Goal: Task Accomplishment & Management: Use online tool/utility

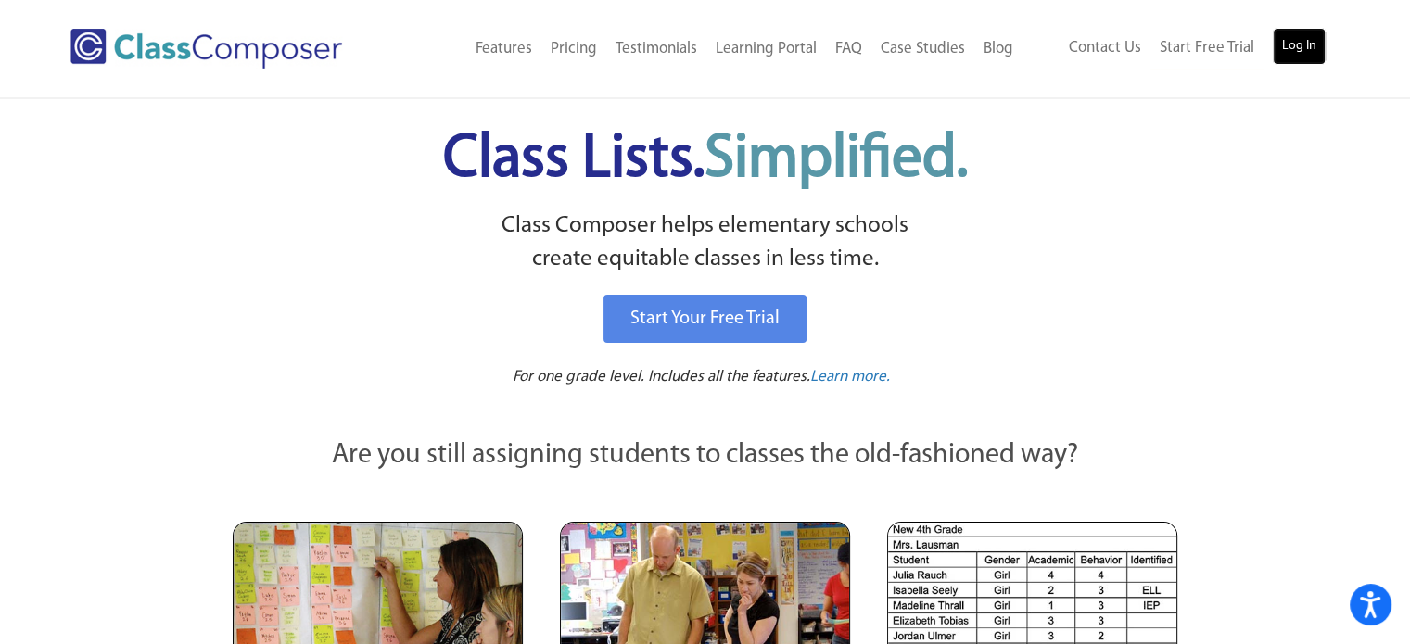
click at [1281, 51] on link "Log In" at bounding box center [1298, 46] width 53 height 37
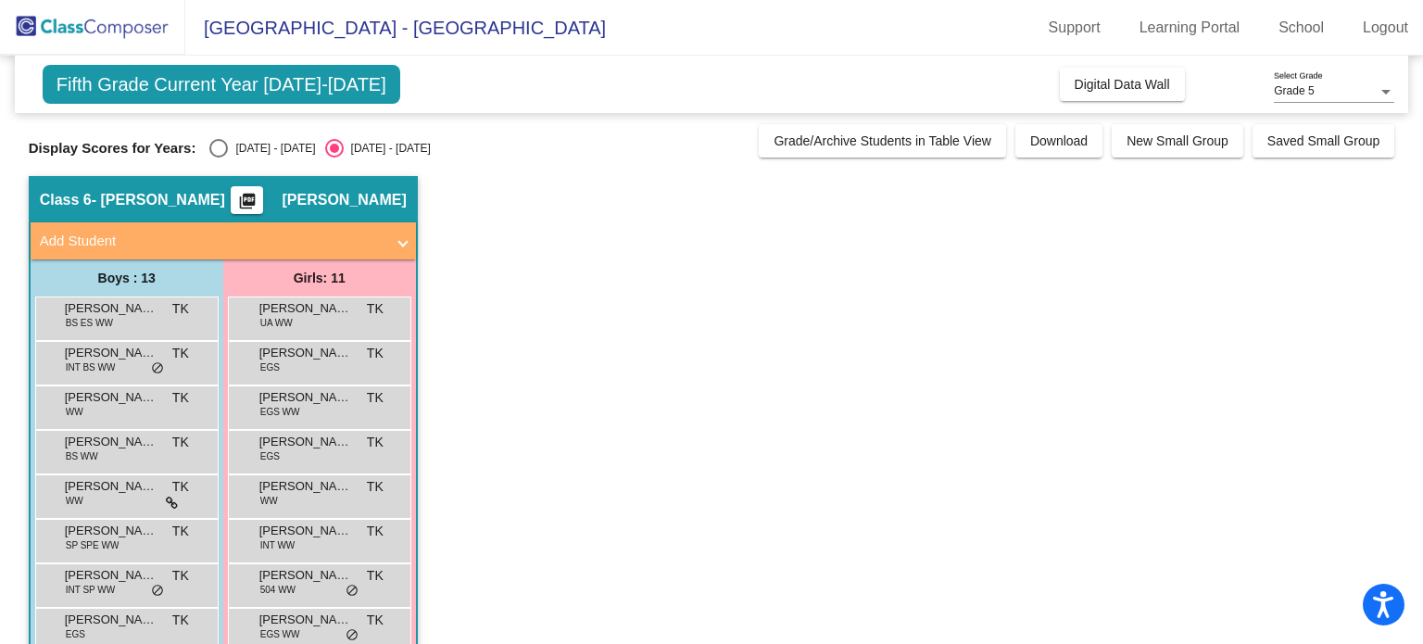
click at [259, 199] on mat-icon "picture_as_pdf" at bounding box center [247, 205] width 22 height 26
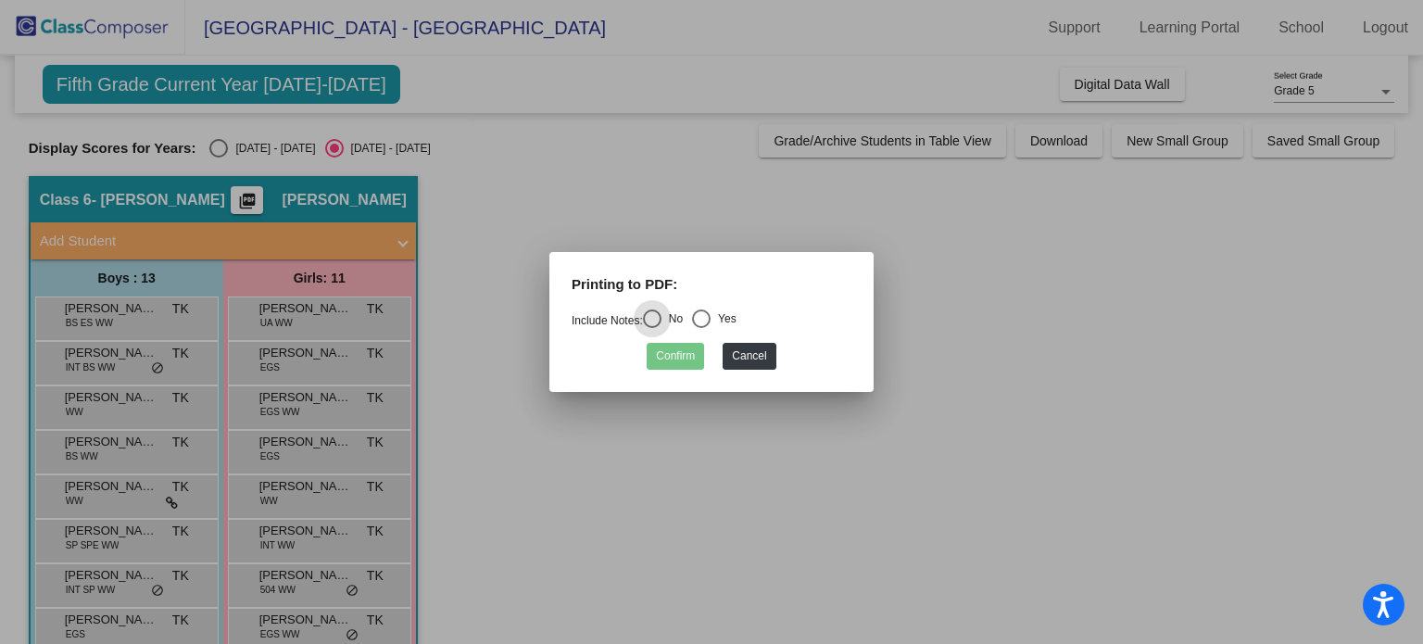
click at [705, 314] on div "Select an option" at bounding box center [701, 319] width 19 height 19
click at [702, 328] on input "Yes" at bounding box center [701, 328] width 1 height 1
radio input "true"
click at [672, 359] on button "Confirm" at bounding box center [675, 356] width 57 height 27
